Goal: Communication & Community: Share content

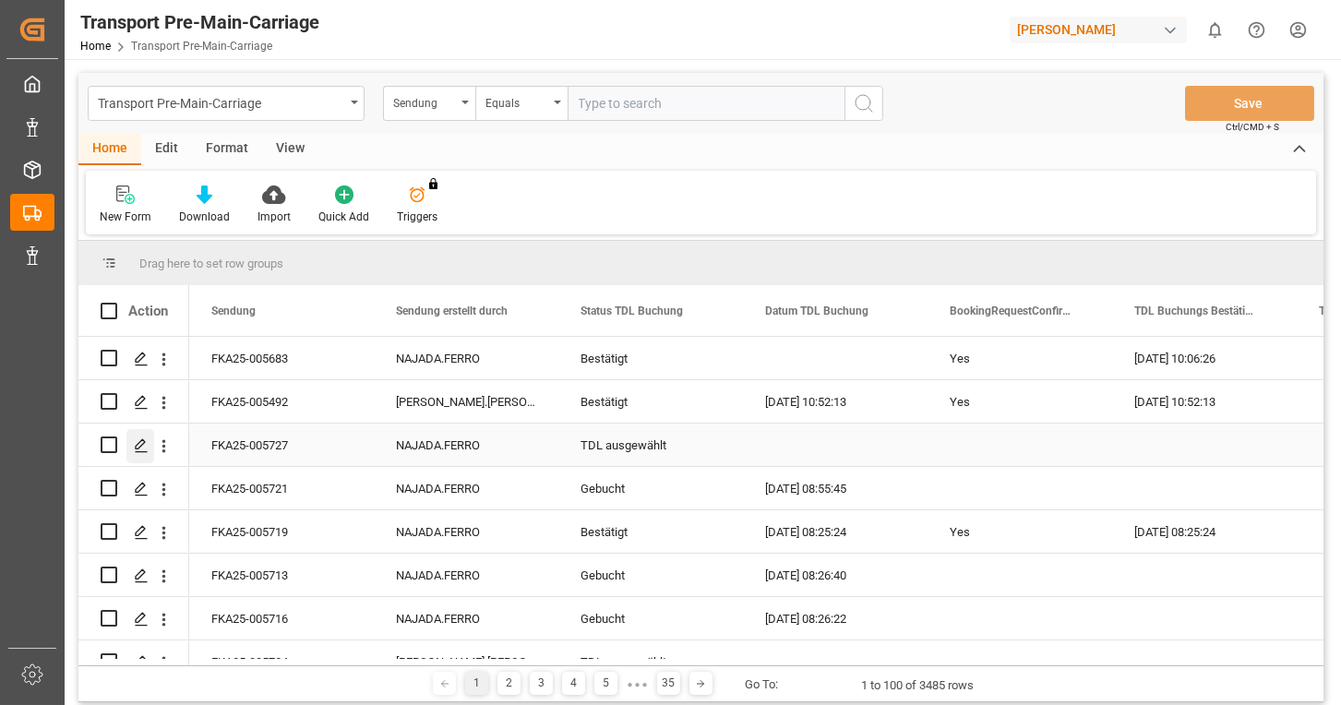
click at [144, 447] on icon "Press SPACE to select this row." at bounding box center [141, 445] width 15 height 15
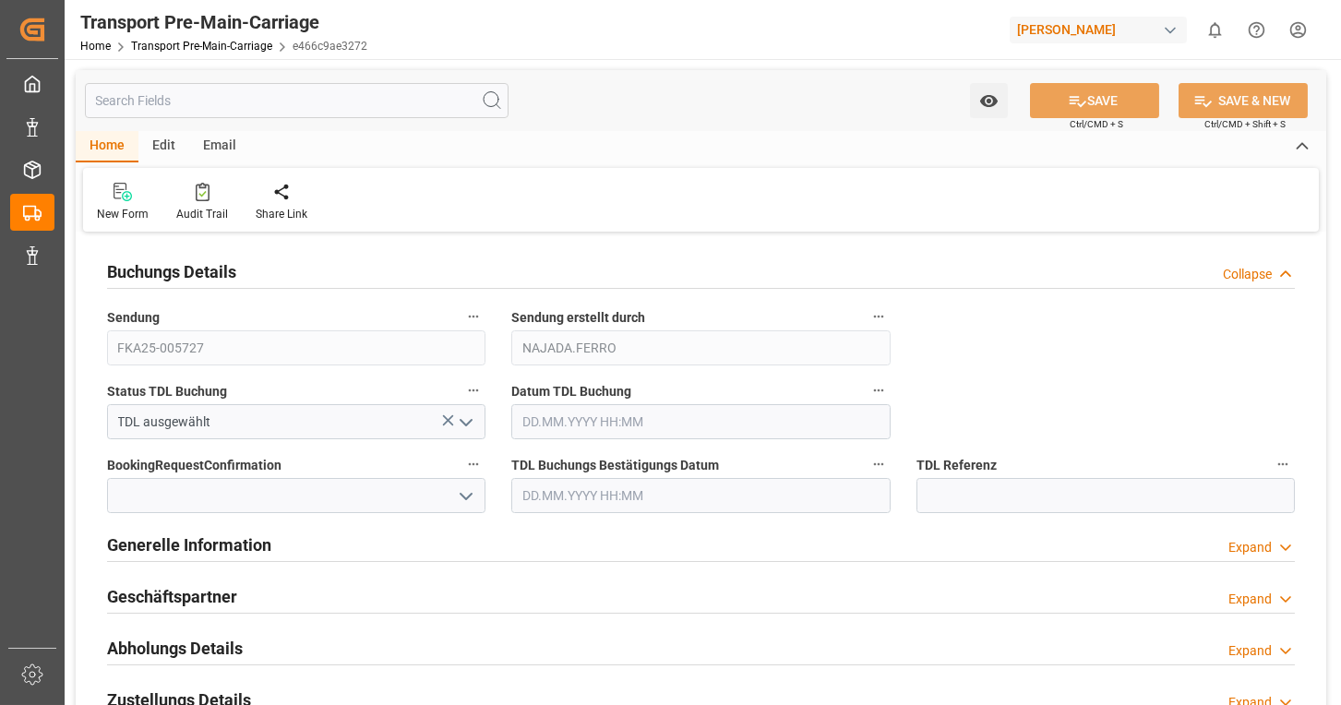
click at [224, 147] on div "Email" at bounding box center [219, 146] width 61 height 31
click at [134, 203] on div "Send Email" at bounding box center [125, 202] width 84 height 41
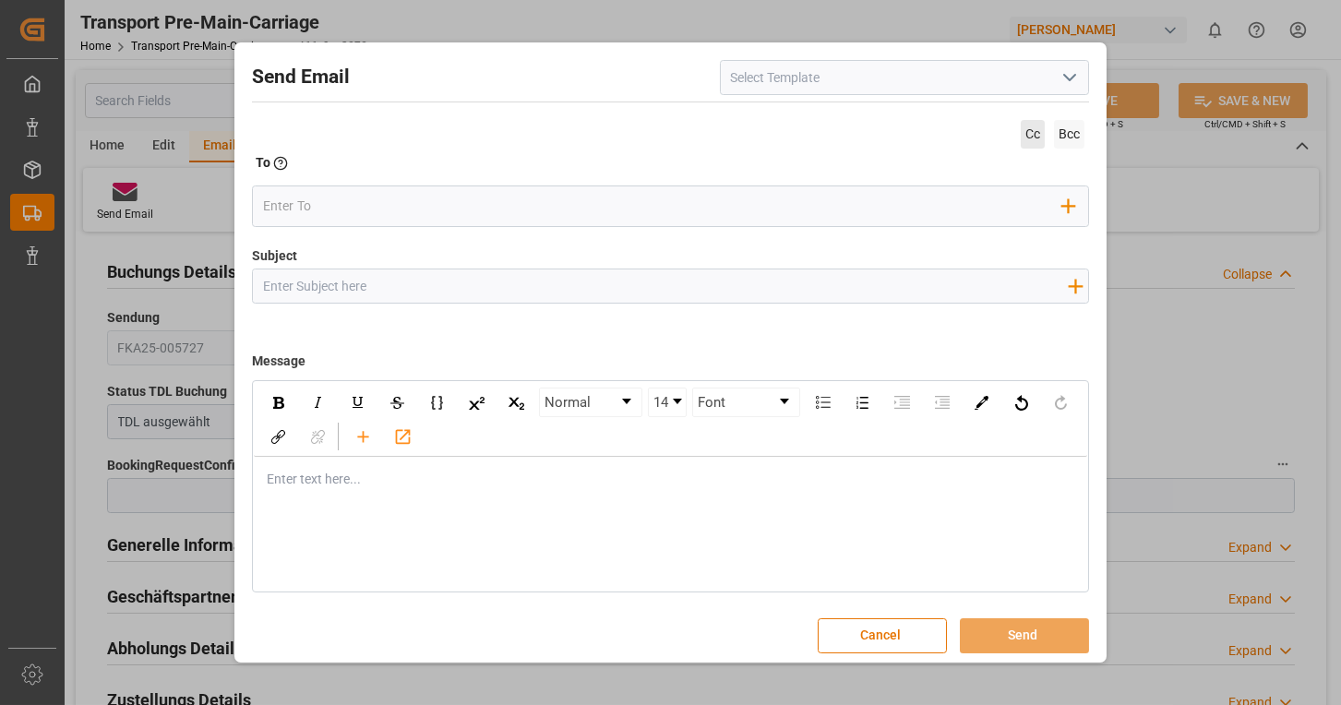
click at [1025, 140] on span "Cc" at bounding box center [1033, 134] width 24 height 29
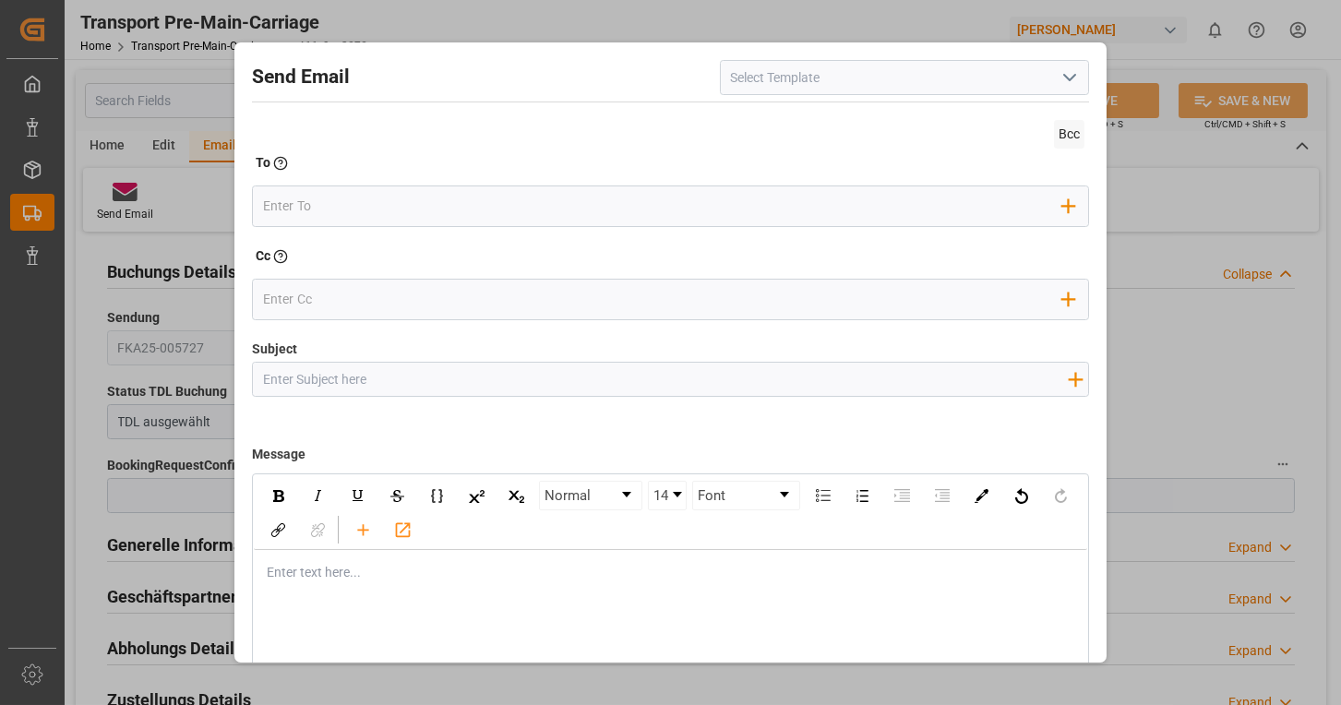
click at [1071, 78] on icon "open menu" at bounding box center [1070, 77] width 22 height 22
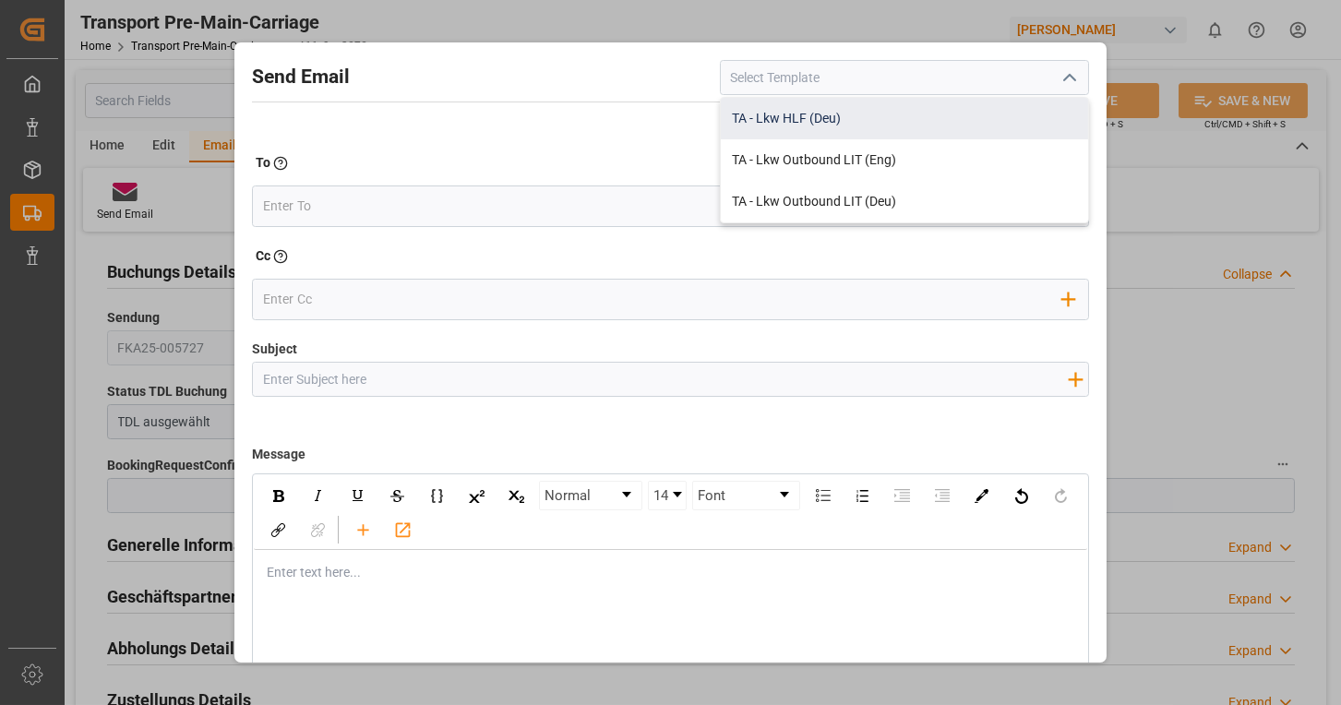
click at [892, 110] on div "TA - Lkw HLF (Deu)" at bounding box center [904, 119] width 367 height 42
type input "TA - Lkw HLF (Deu)"
type input "Transportauftrag {{deliveryNumberPremain}} nach {{deliveryAddressPremainCity}},…"
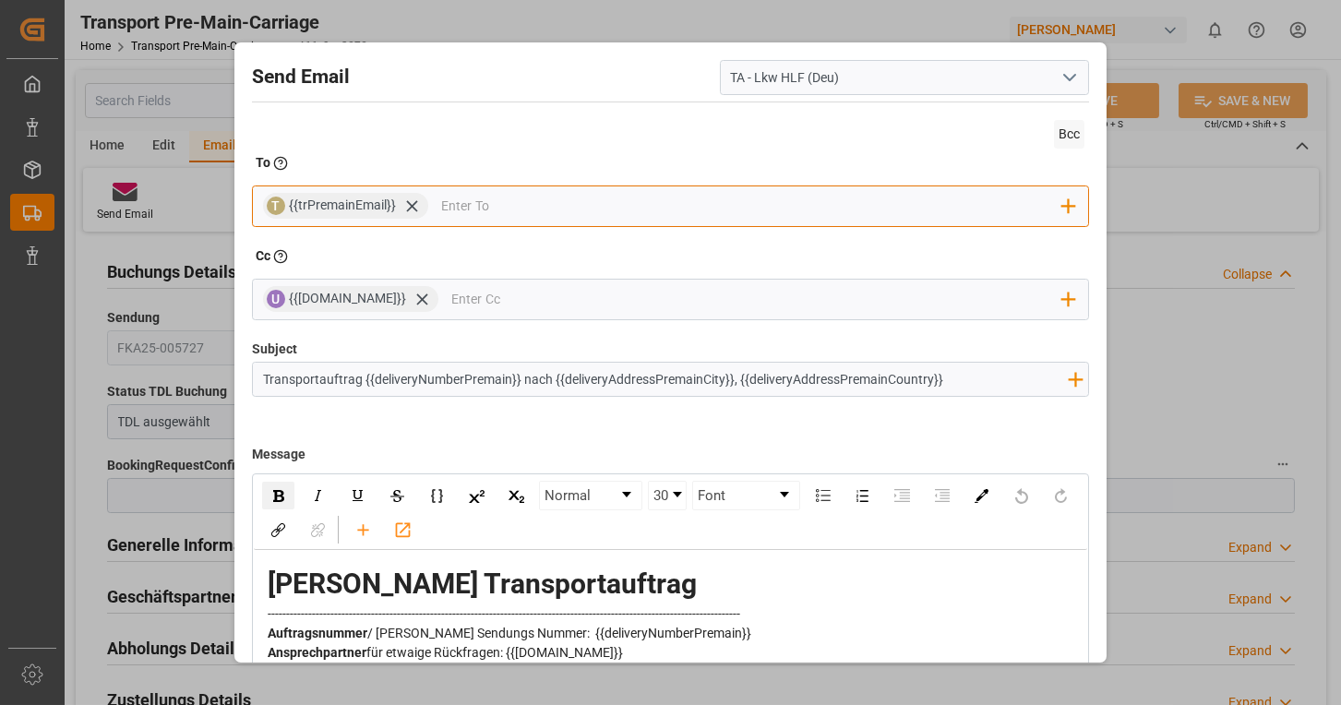
click at [556, 203] on input "email" at bounding box center [751, 207] width 621 height 28
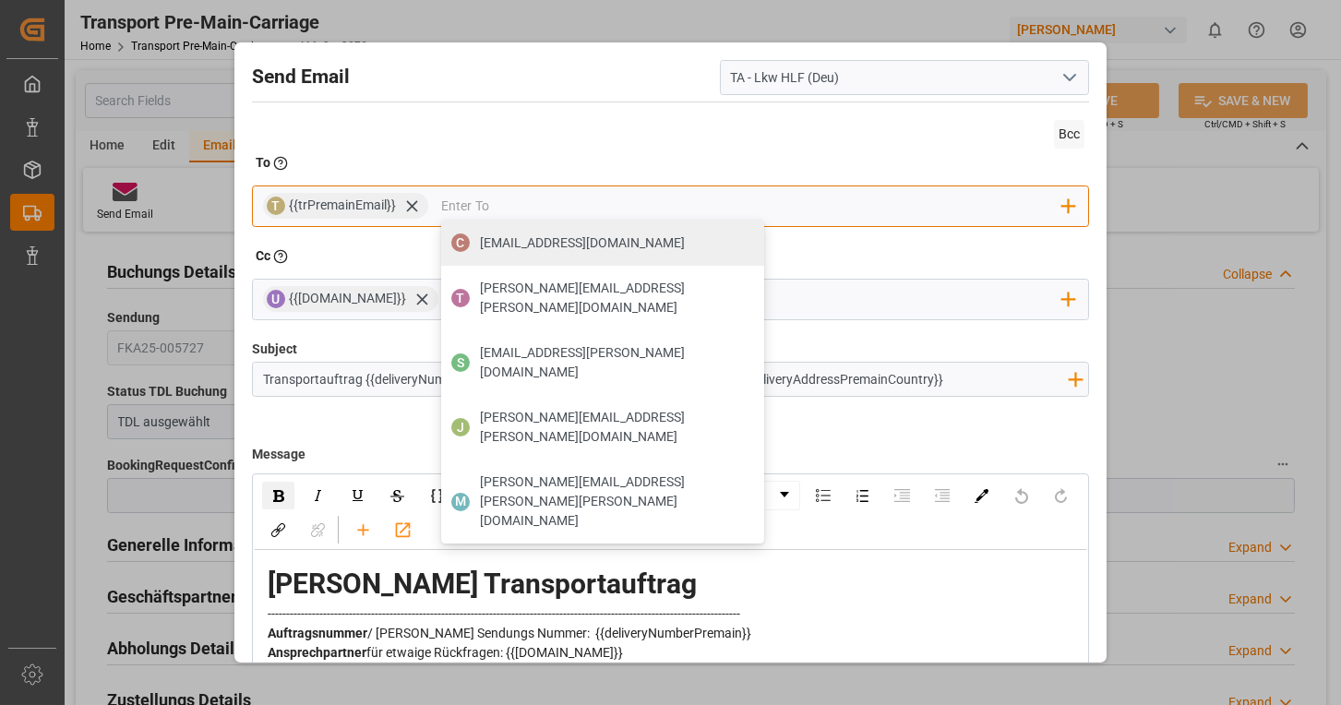
type input "[EMAIL_ADDRESS][DOMAIN_NAME][PERSON_NAME]"
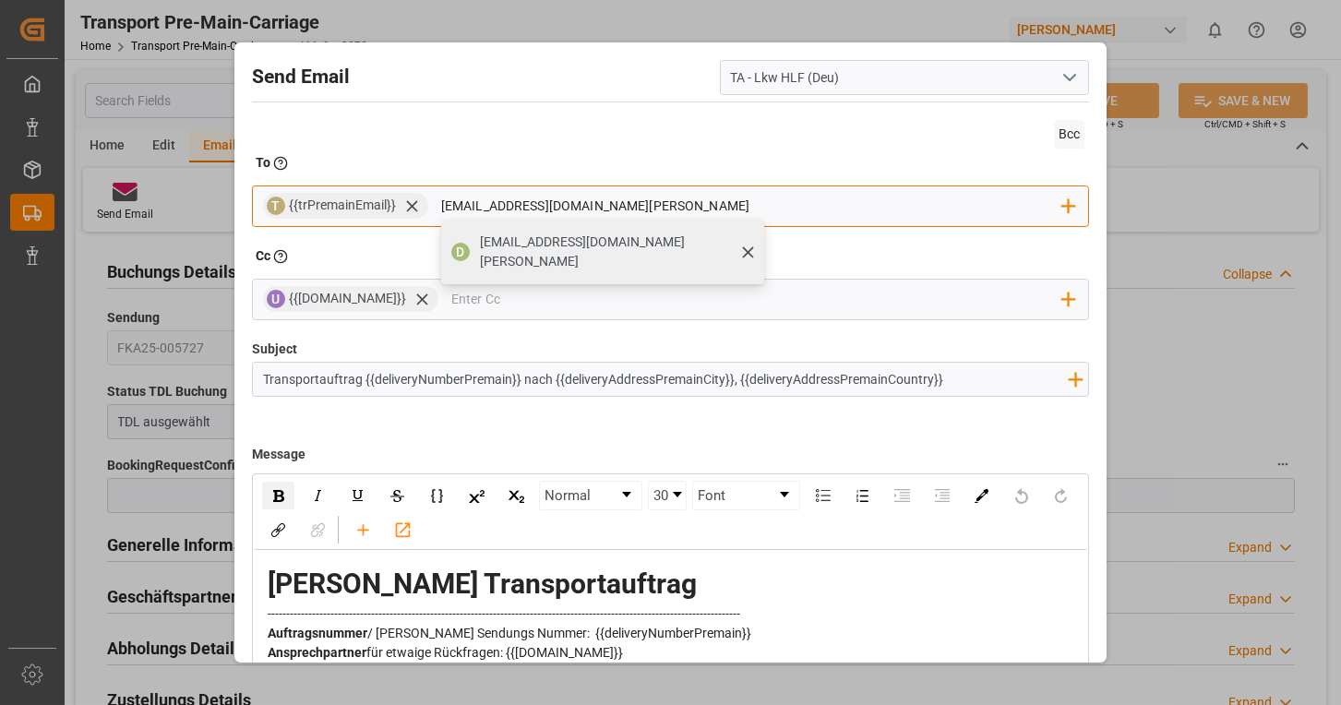
click at [527, 234] on span "[EMAIL_ADDRESS][DOMAIN_NAME][PERSON_NAME]" at bounding box center [615, 252] width 271 height 39
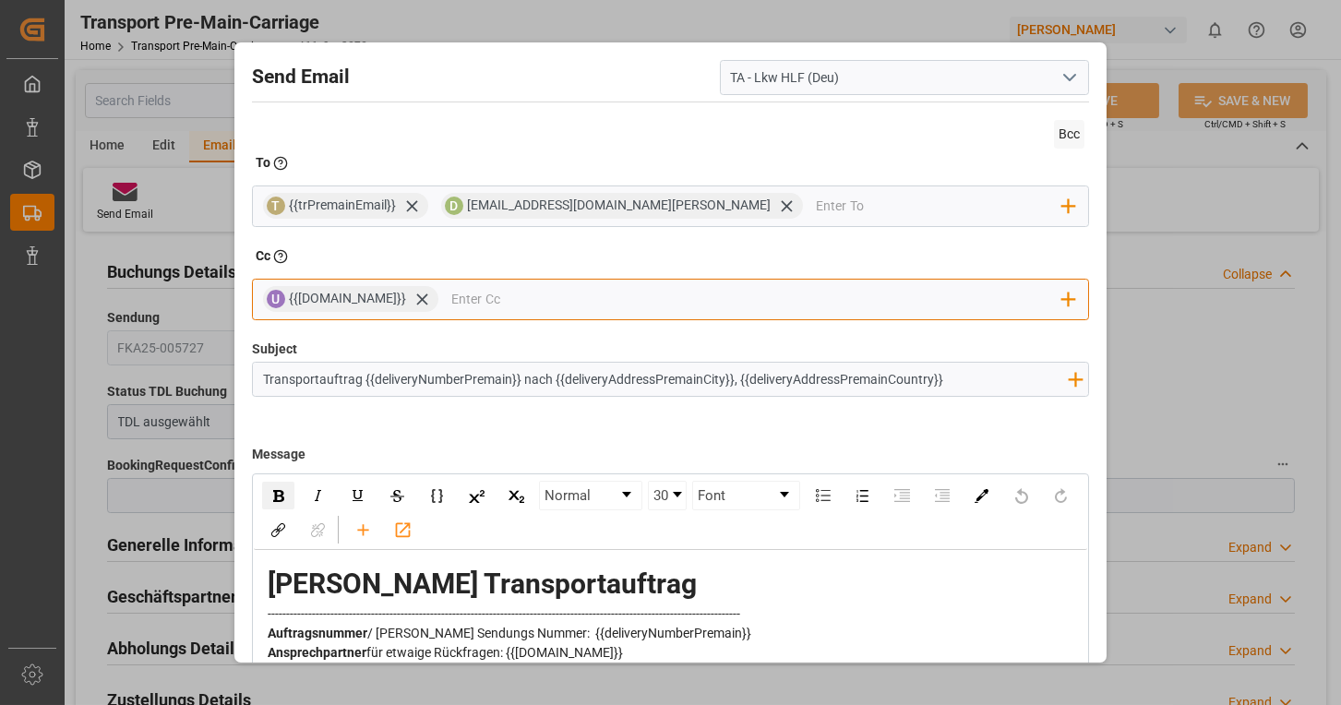
click at [497, 301] on input "email" at bounding box center [756, 300] width 611 height 28
type input "naja"
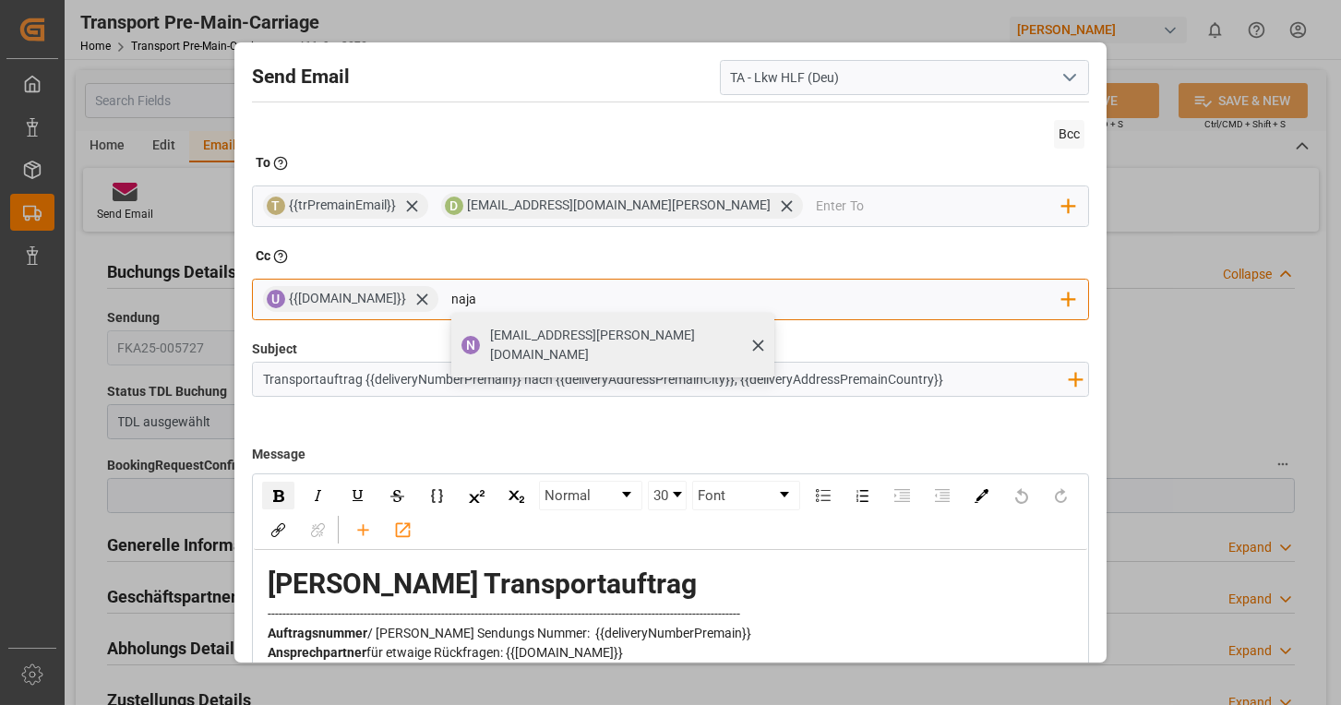
click at [544, 330] on span "[EMAIL_ADDRESS][PERSON_NAME][DOMAIN_NAME]" at bounding box center [625, 345] width 271 height 39
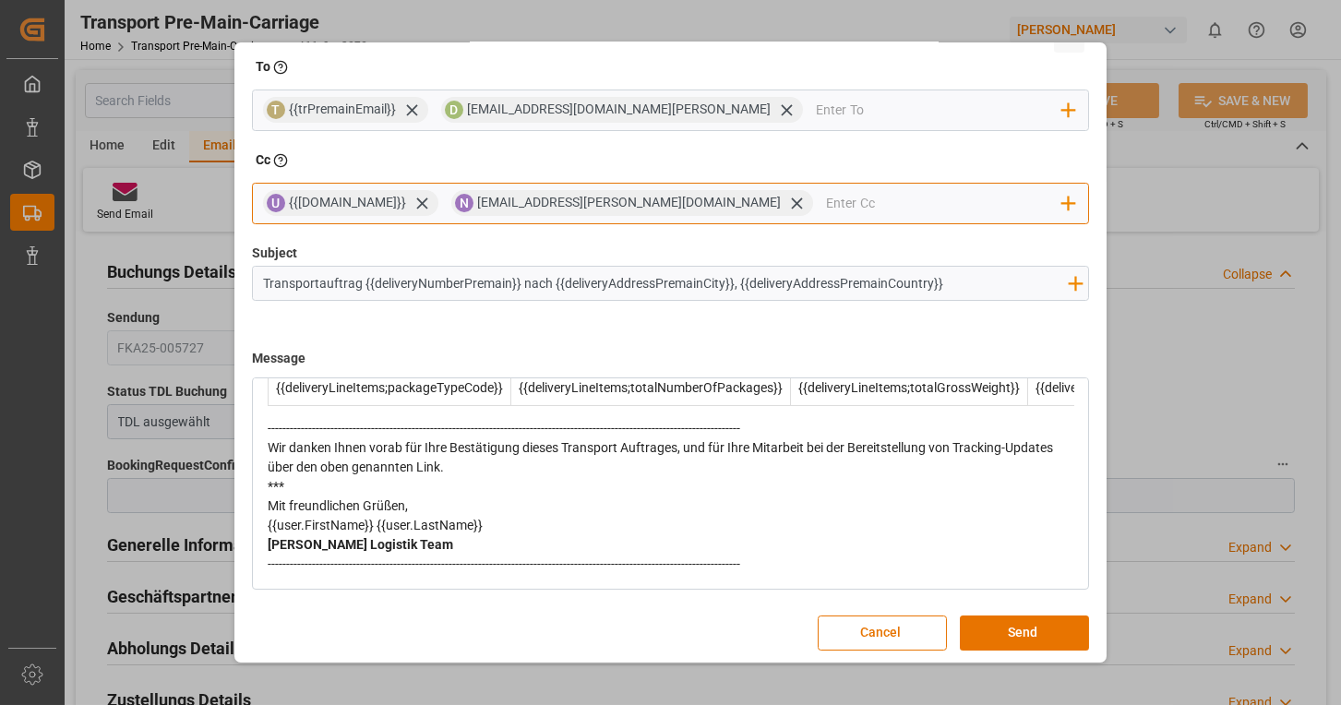
scroll to position [99, 0]
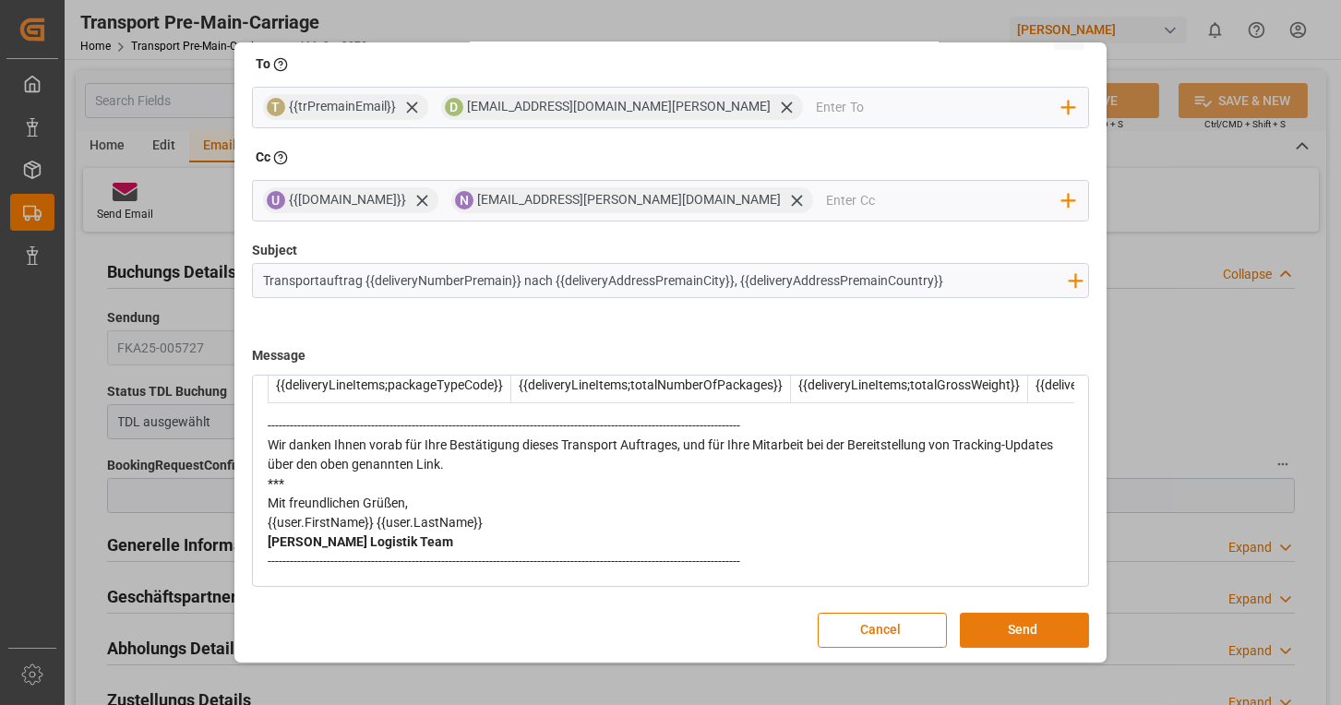
click at [1035, 619] on button "Send" at bounding box center [1024, 630] width 129 height 35
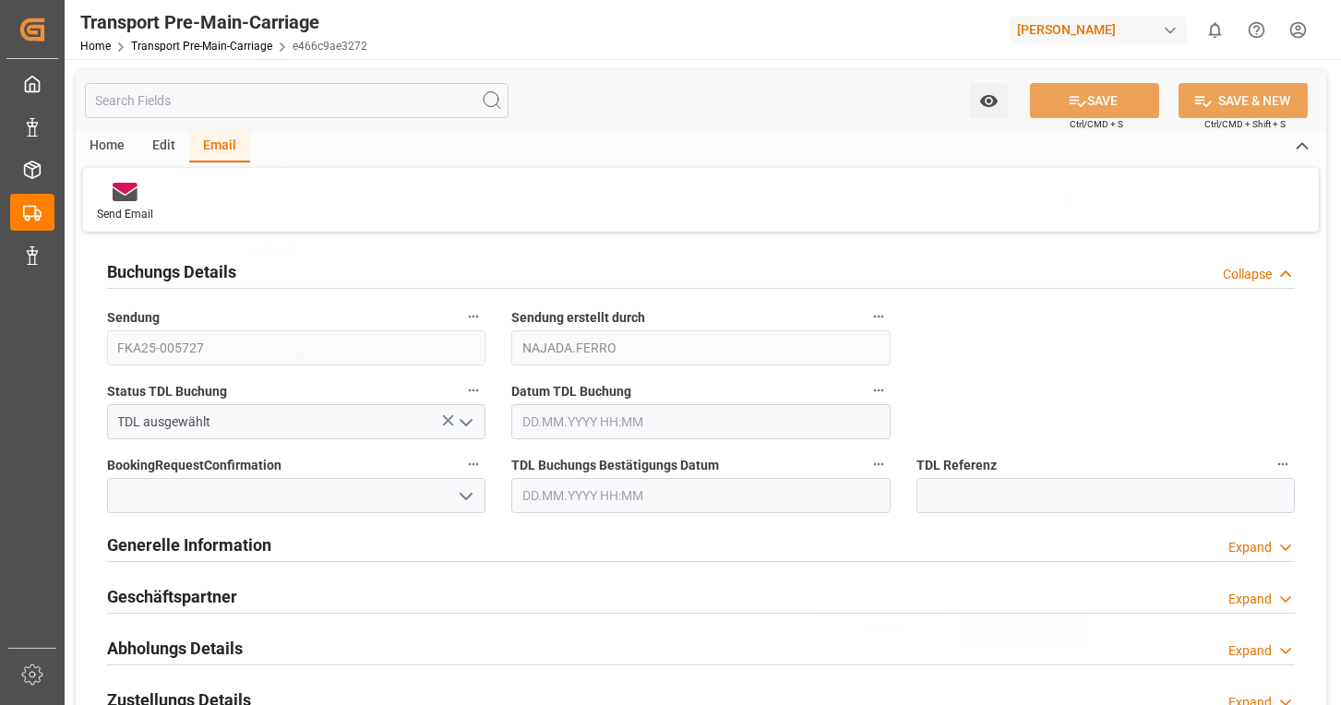
scroll to position [0, 0]
click at [469, 425] on icon "open menu" at bounding box center [466, 423] width 22 height 22
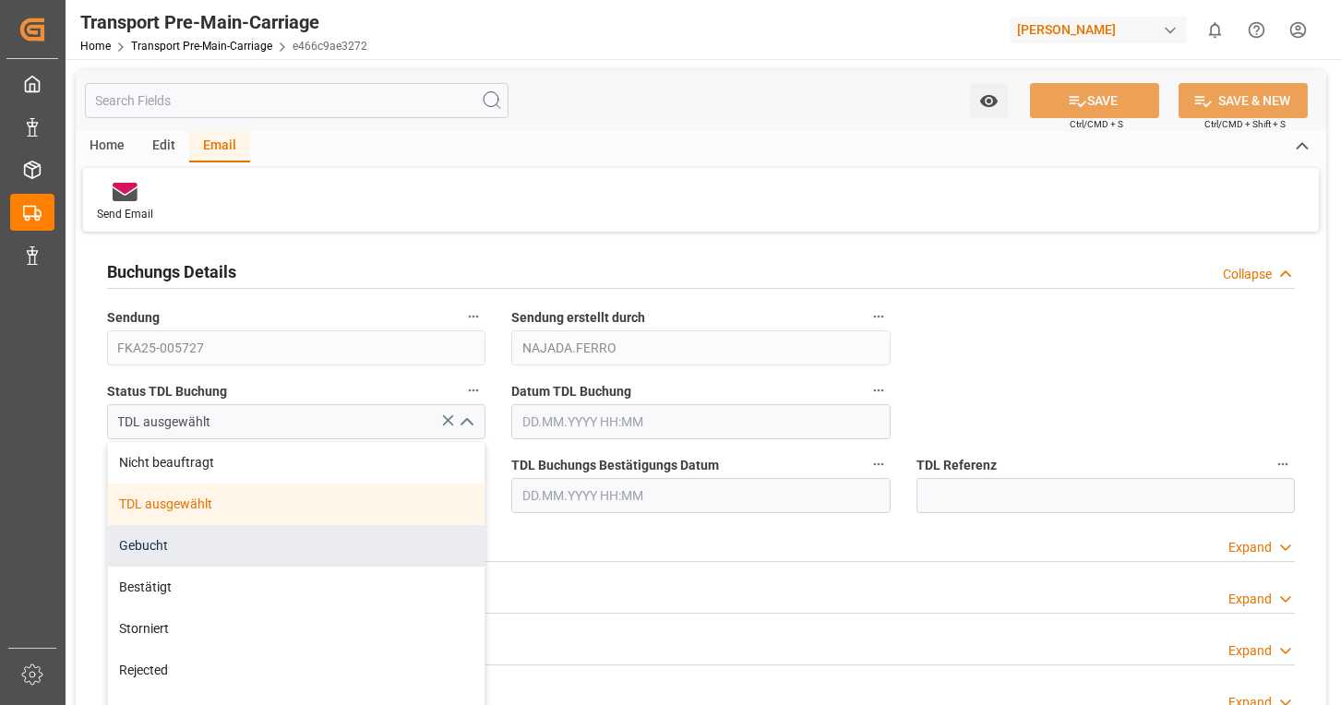
click at [207, 533] on div "Gebucht" at bounding box center [296, 546] width 377 height 42
type input "Gebucht"
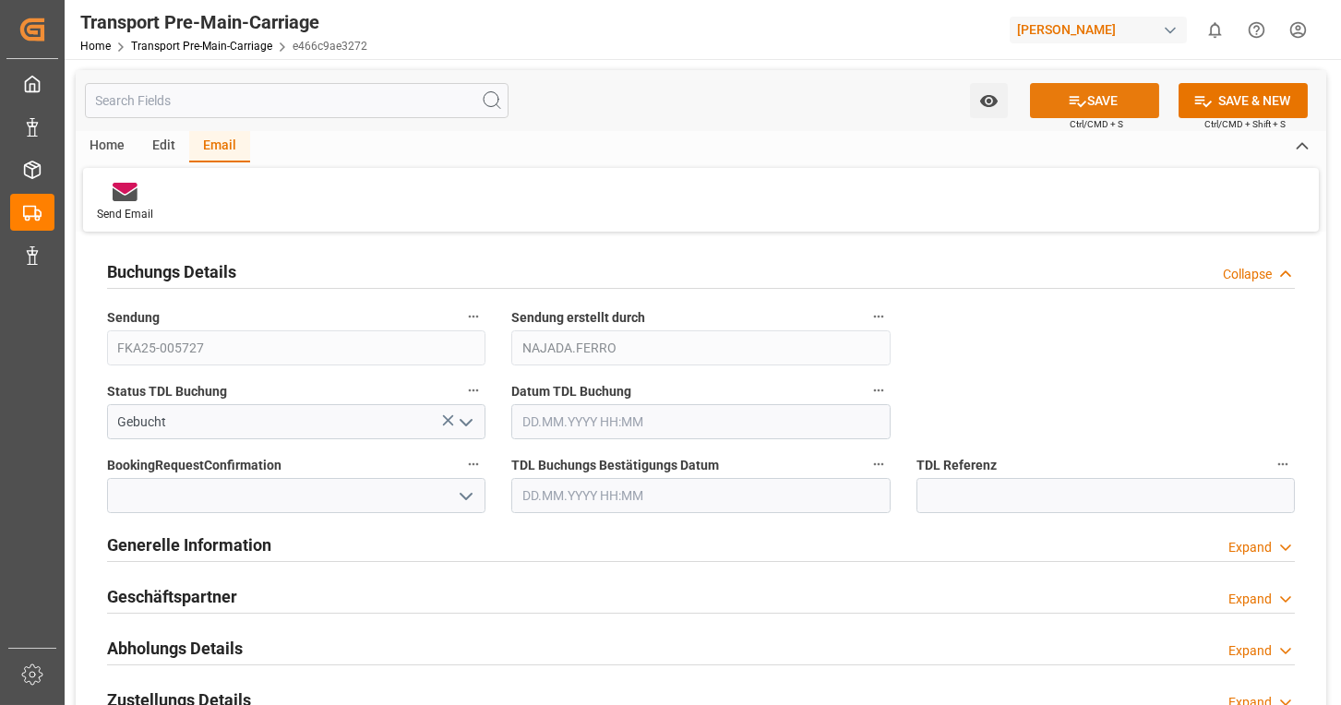
click at [1079, 106] on icon at bounding box center [1077, 100] width 19 height 19
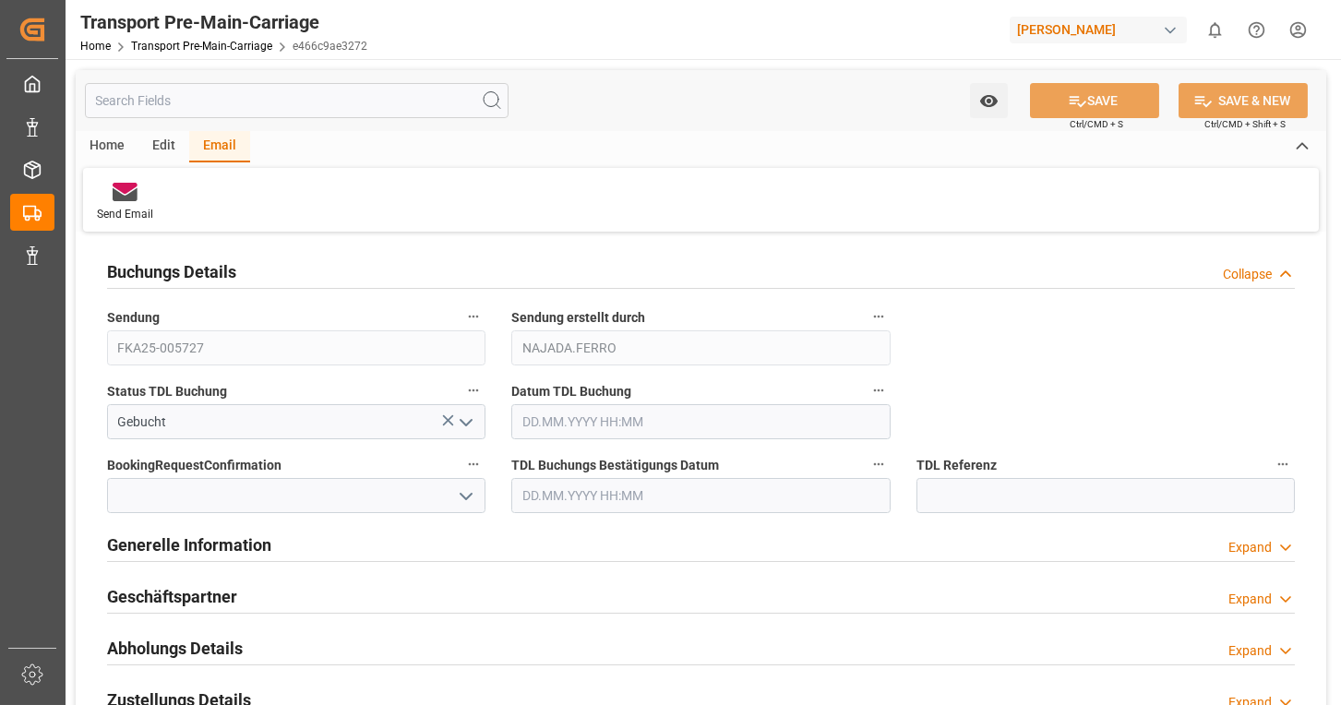
type input "[DATE] 09:07"
